Goal: Information Seeking & Learning: Learn about a topic

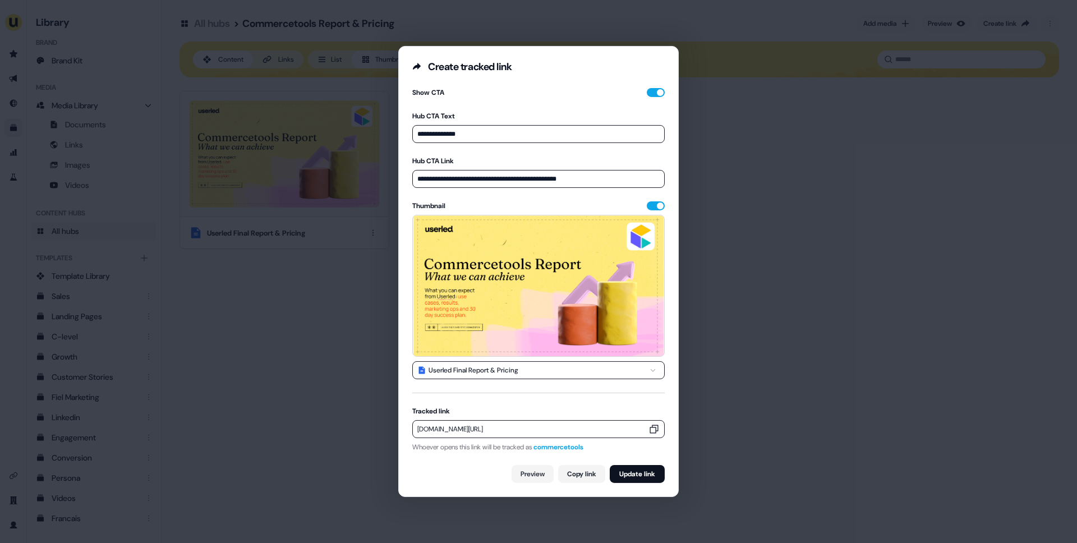
click at [252, 337] on div "**********" at bounding box center [538, 271] width 1077 height 543
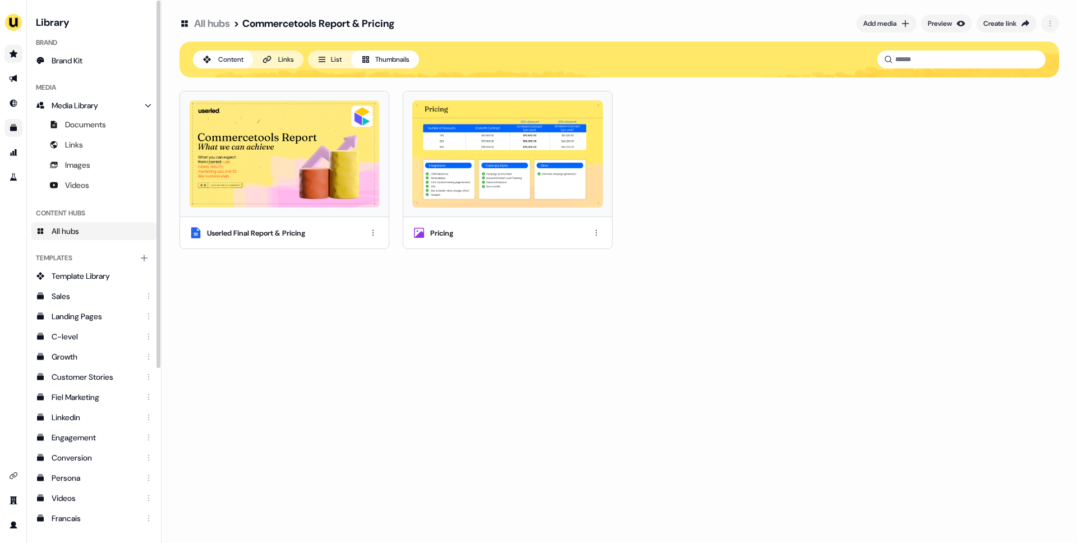
click at [15, 57] on icon "Go to prospects" at bounding box center [13, 53] width 9 height 9
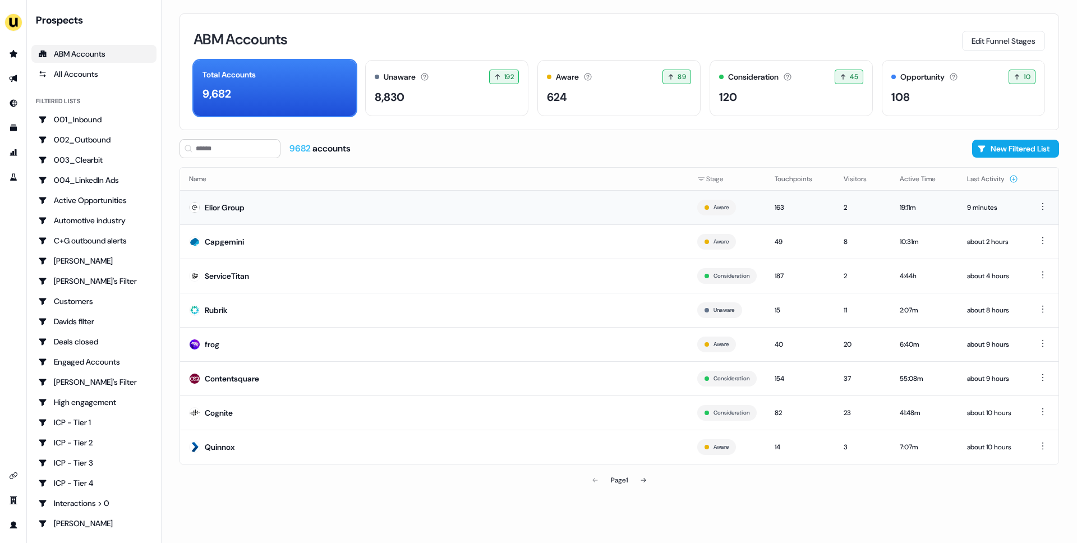
click at [470, 210] on td "Elior Group" at bounding box center [434, 207] width 508 height 34
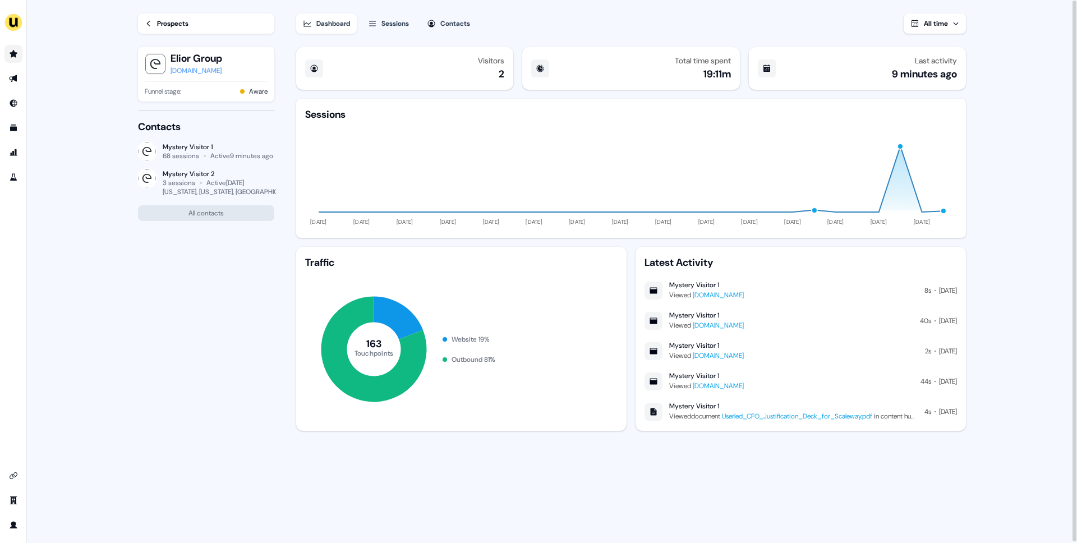
click at [18, 54] on link "Go to prospects" at bounding box center [13, 54] width 18 height 18
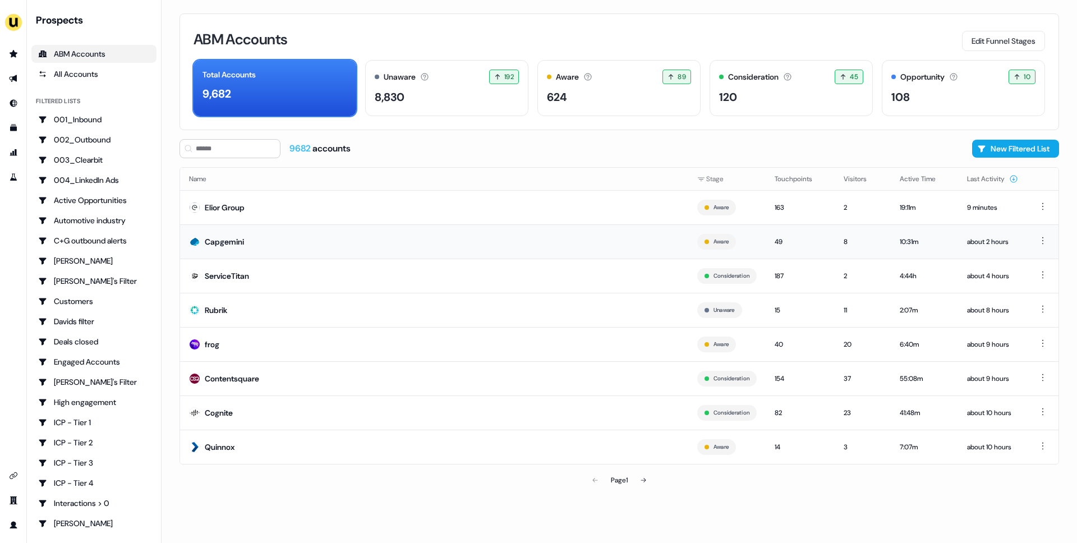
click at [334, 237] on td "Capgemini" at bounding box center [434, 241] width 508 height 34
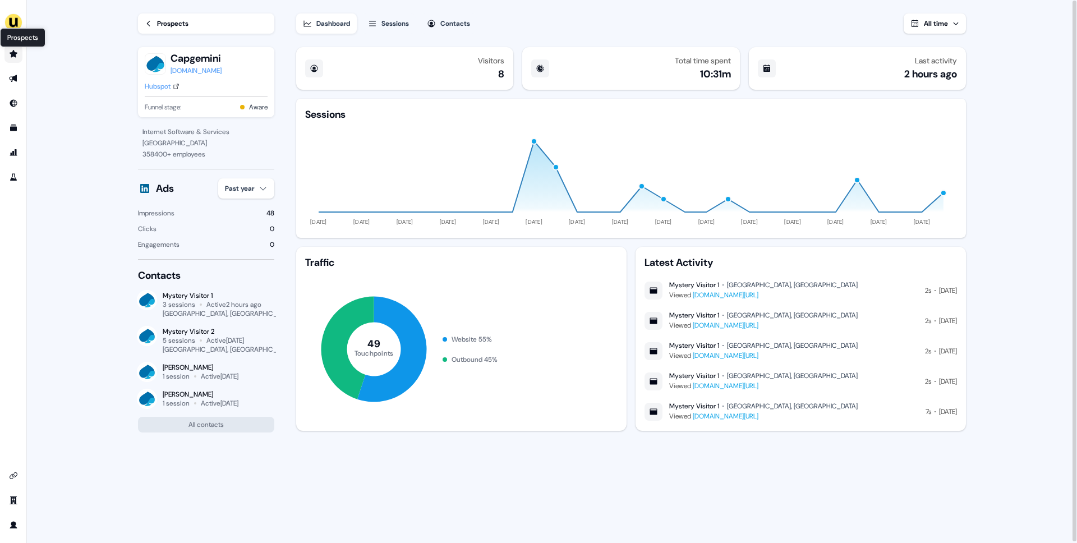
click at [12, 49] on link "Prospects Prospects" at bounding box center [13, 54] width 18 height 18
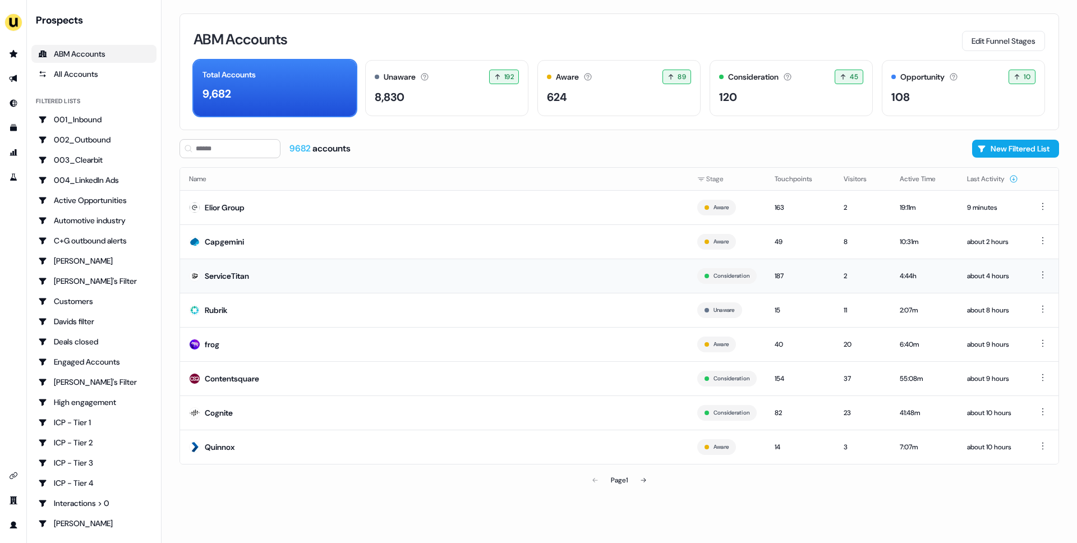
click at [300, 280] on td "ServiceTitan" at bounding box center [434, 276] width 508 height 34
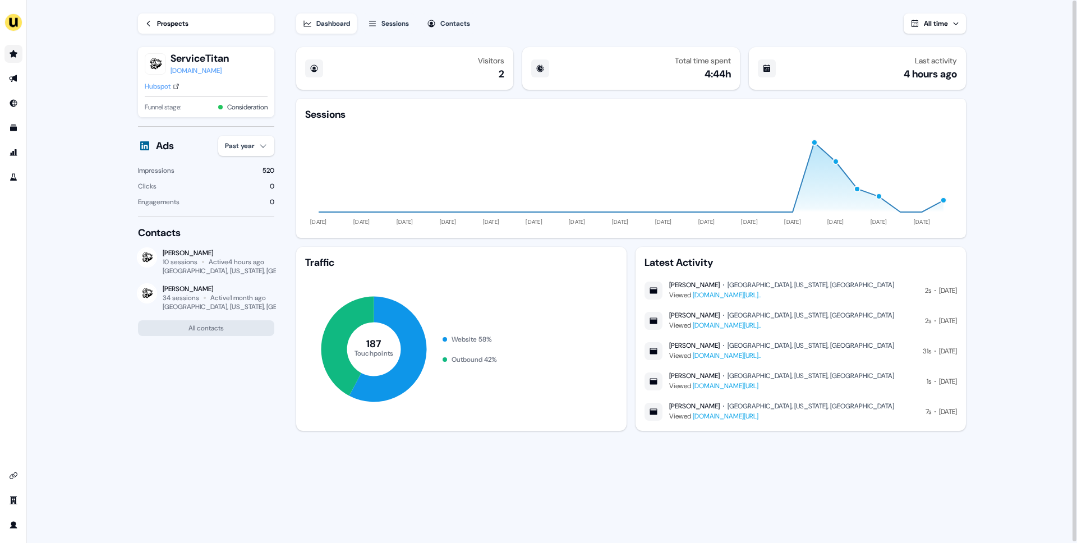
click at [14, 57] on icon "Go to prospects" at bounding box center [13, 53] width 9 height 9
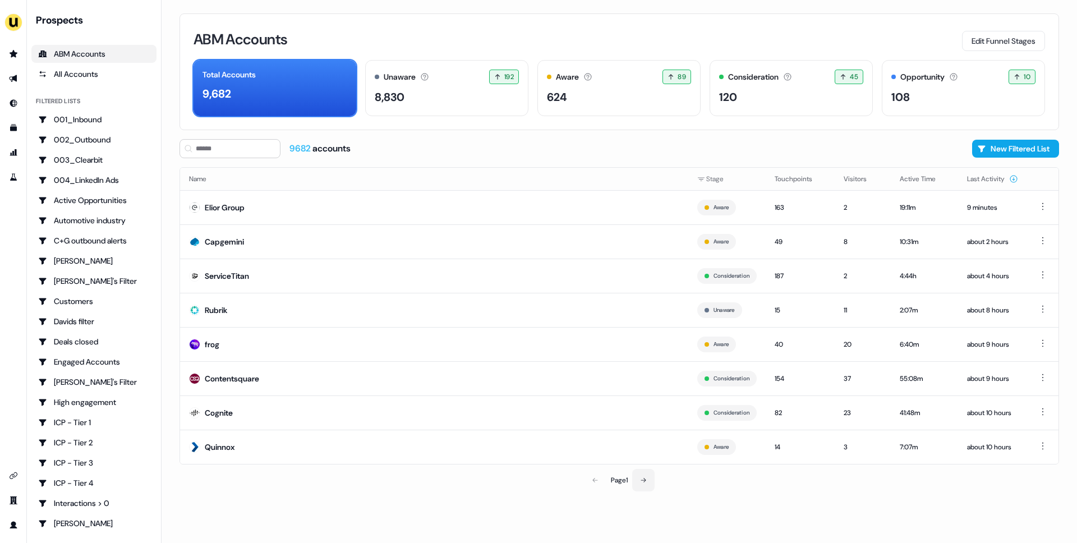
click at [644, 481] on icon at bounding box center [643, 480] width 7 height 7
click at [532, 340] on td "commercetools" at bounding box center [434, 344] width 508 height 34
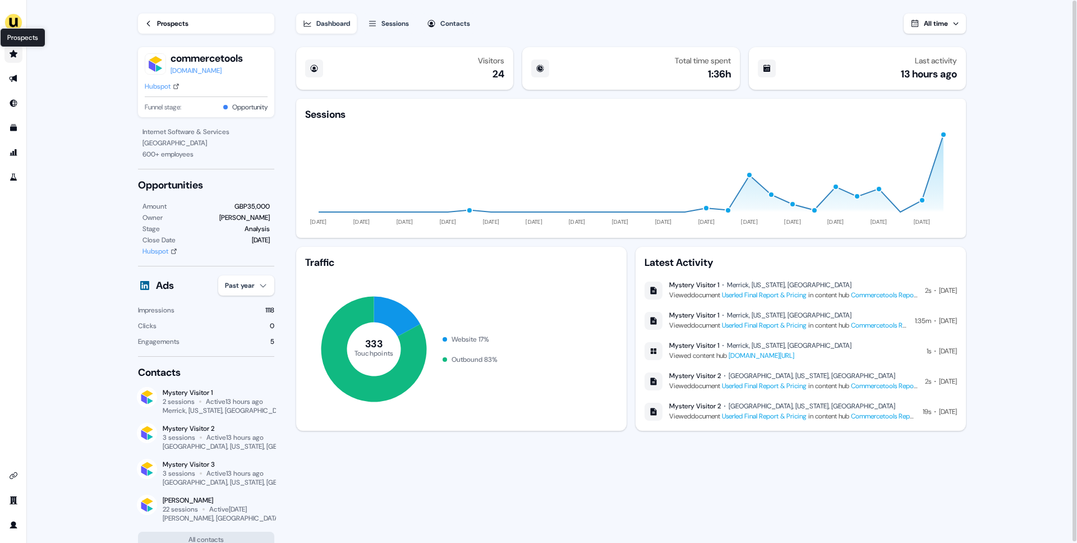
click at [12, 55] on icon "Go to prospects" at bounding box center [14, 53] width 8 height 7
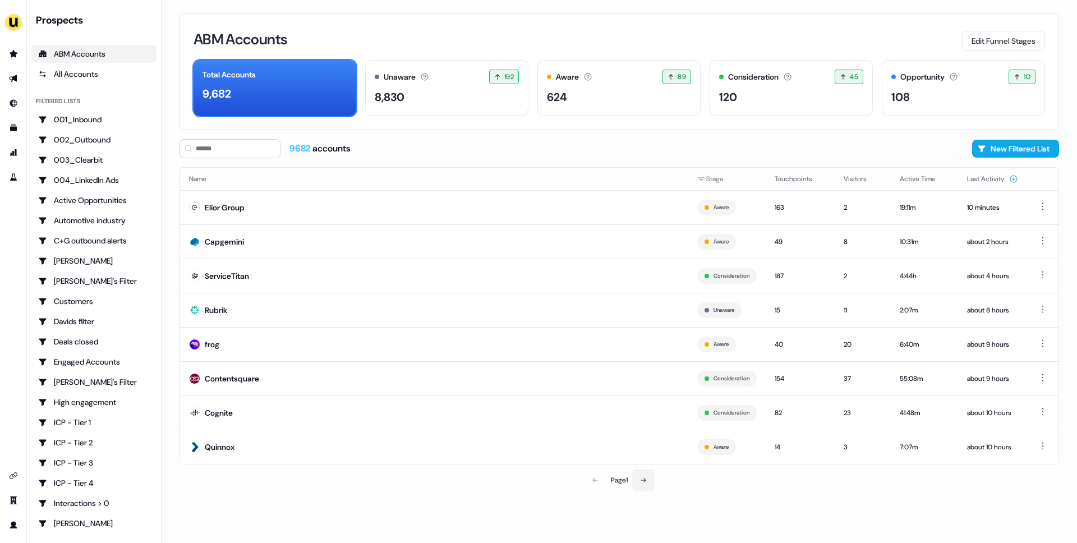
click at [641, 475] on button at bounding box center [643, 480] width 22 height 22
click at [644, 477] on icon at bounding box center [644, 480] width 7 height 7
click at [591, 482] on icon at bounding box center [594, 480] width 7 height 7
click at [201, 148] on input at bounding box center [229, 148] width 101 height 19
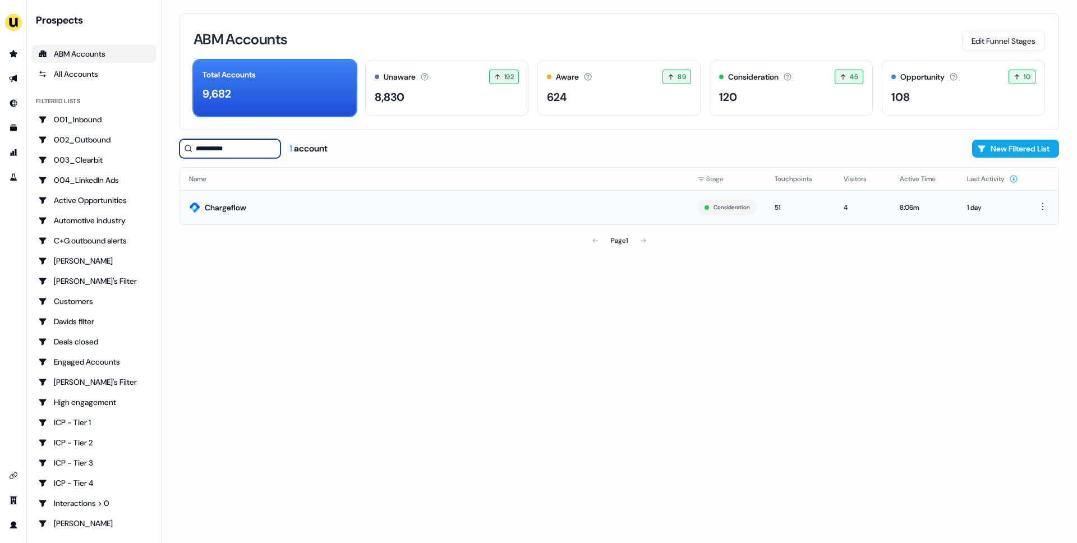
type input "**********"
click at [250, 212] on td "Chargeflow" at bounding box center [434, 207] width 508 height 34
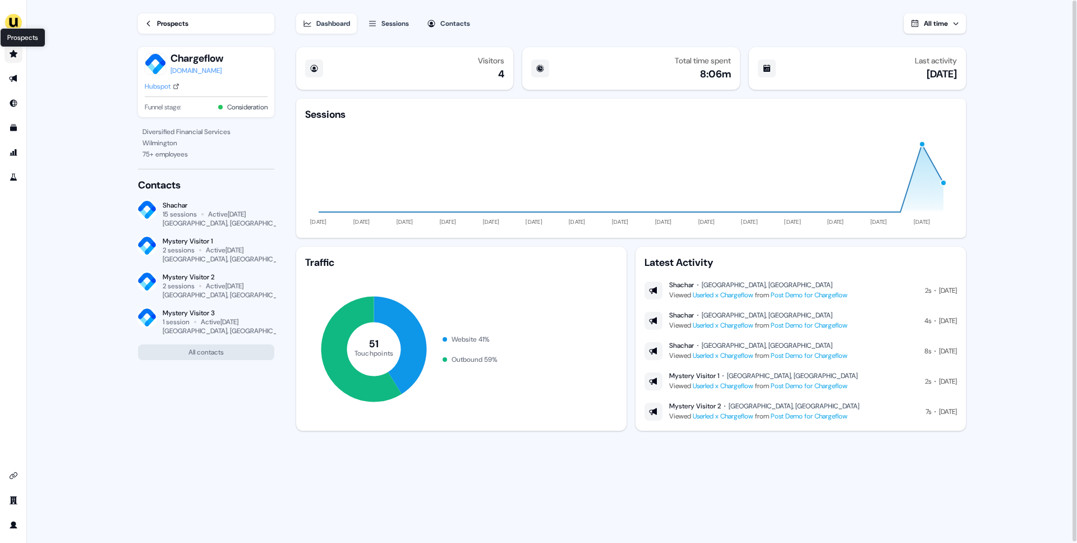
click at [13, 54] on icon "Go to prospects" at bounding box center [14, 53] width 8 height 7
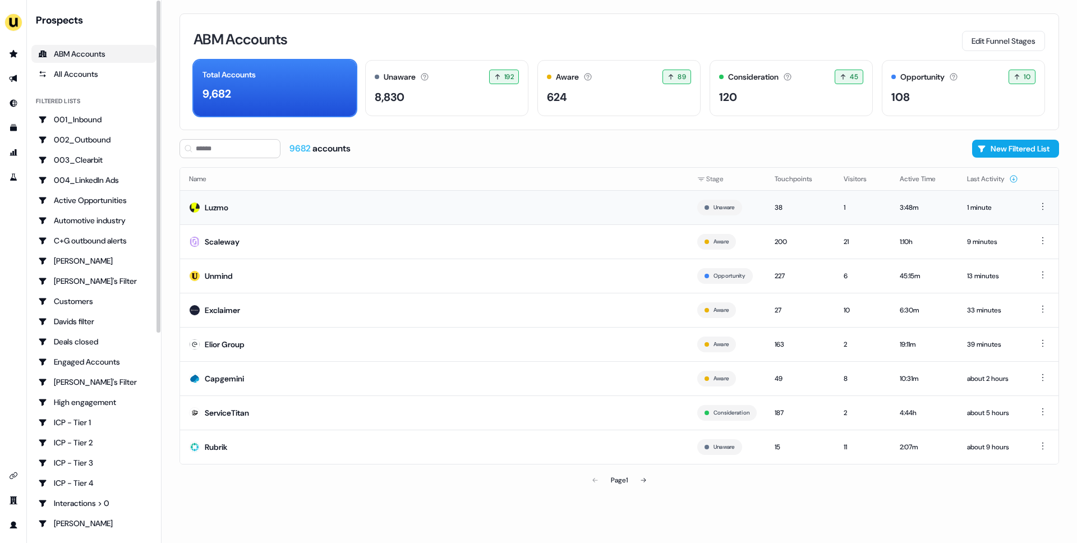
click at [250, 195] on td "Luzmo" at bounding box center [434, 207] width 508 height 34
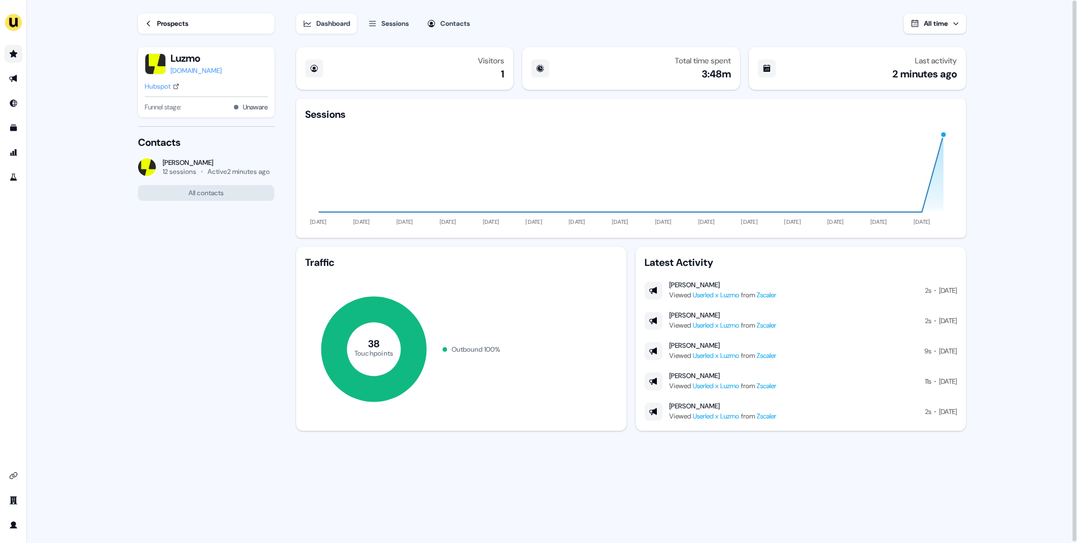
click at [16, 51] on icon "Go to prospects" at bounding box center [13, 53] width 9 height 9
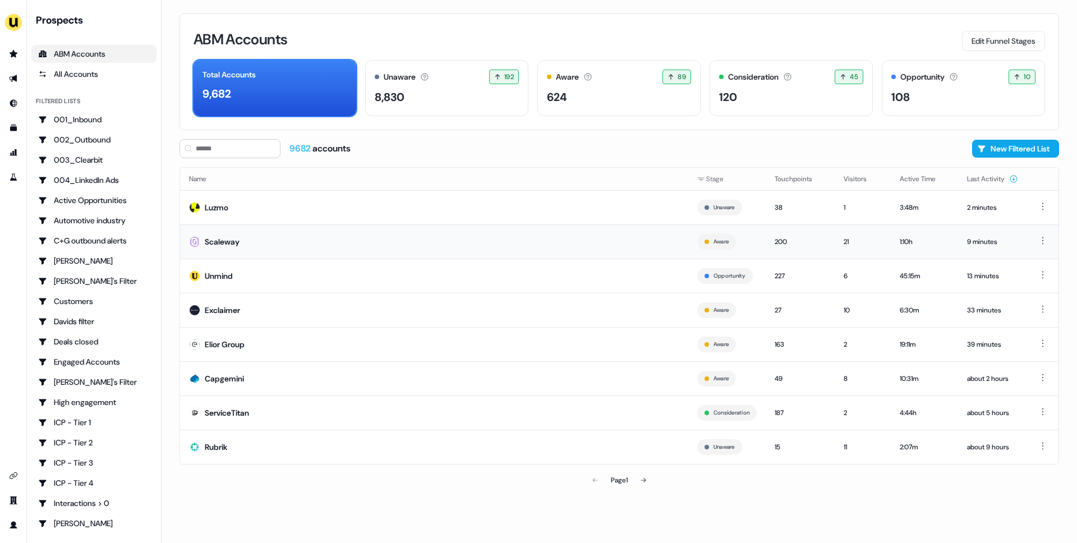
click at [266, 248] on td "Scaleway" at bounding box center [434, 241] width 508 height 34
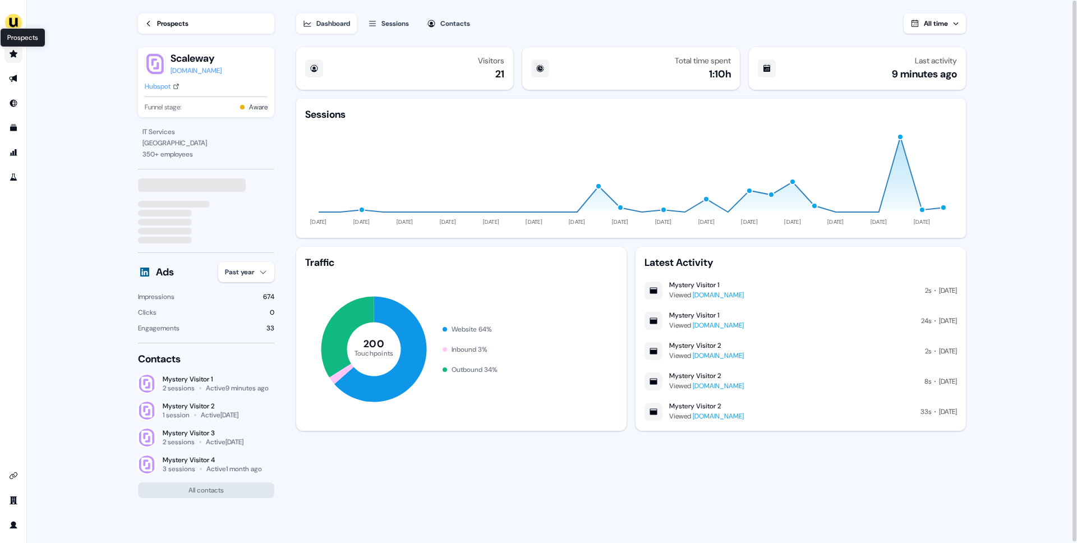
click at [14, 54] on icon "Go to prospects" at bounding box center [14, 53] width 8 height 7
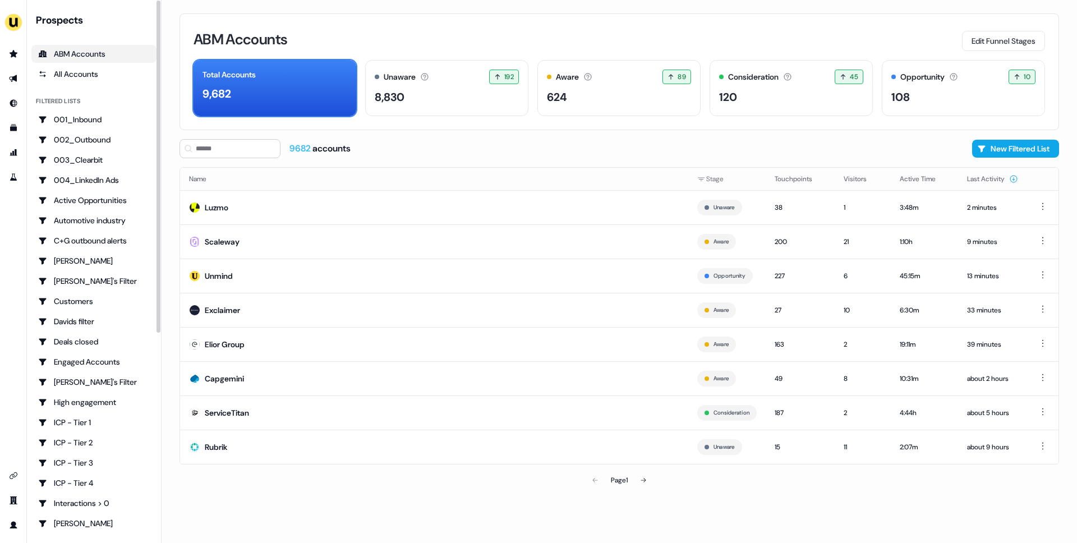
click at [165, 215] on div "ABM Accounts Edit Funnel Stages Total Accounts 9,682 Unaware The default stage …" at bounding box center [619, 271] width 915 height 543
